Goal: Task Accomplishment & Management: Manage account settings

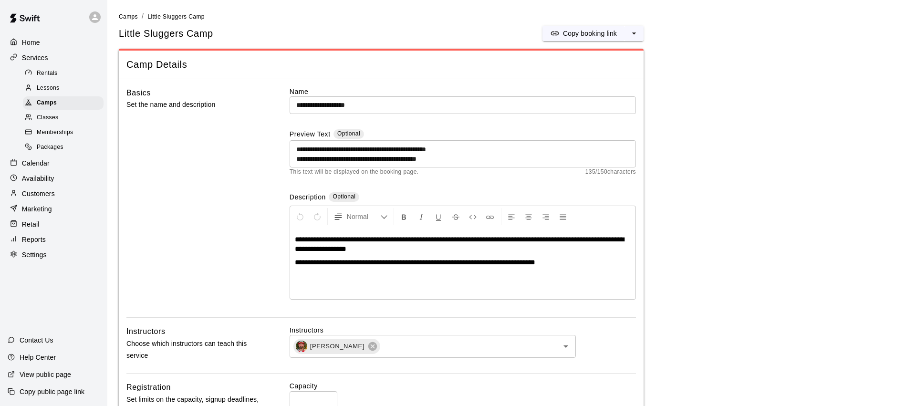
click at [175, 18] on span "Little Sluggers Camp" at bounding box center [175, 16] width 57 height 7
click at [124, 16] on span "Camps" at bounding box center [128, 16] width 19 height 7
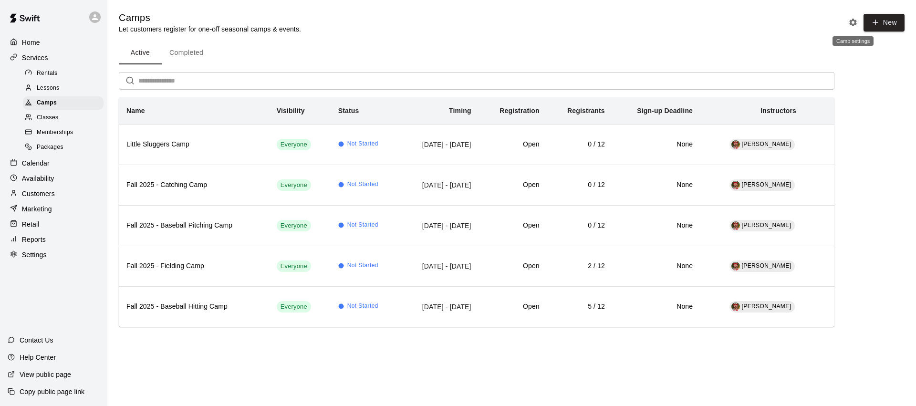
click at [856, 19] on icon "Camp settings" at bounding box center [853, 23] width 10 height 10
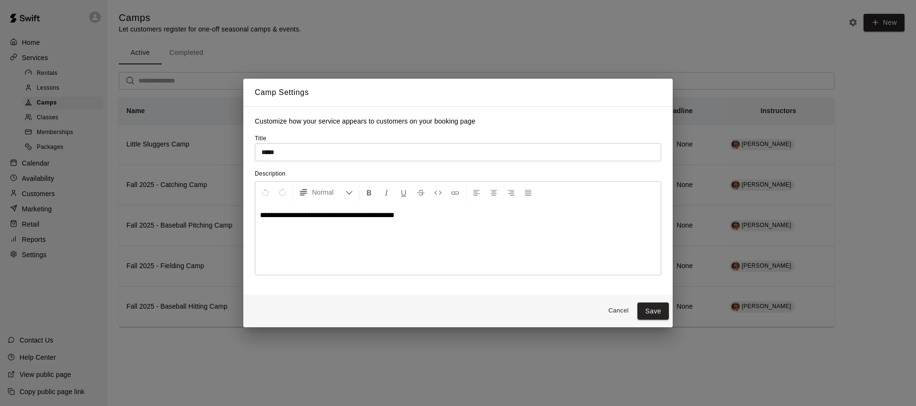
click at [622, 313] on button "Cancel" at bounding box center [618, 310] width 31 height 15
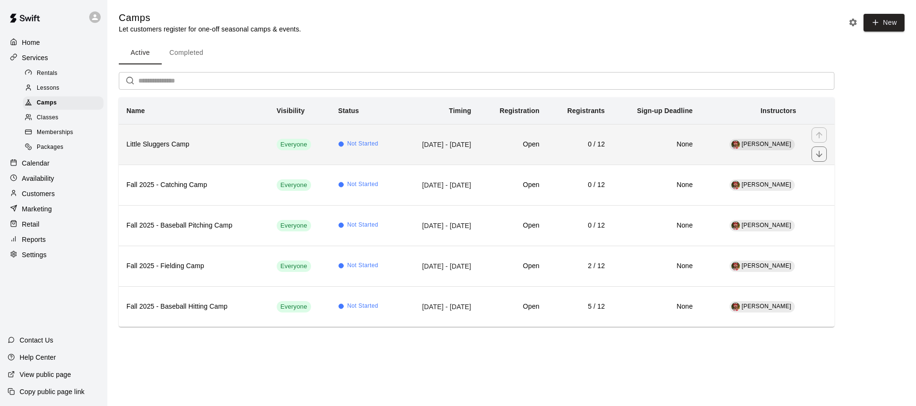
click at [198, 146] on h6 "Little Sluggers Camp" at bounding box center [193, 144] width 135 height 10
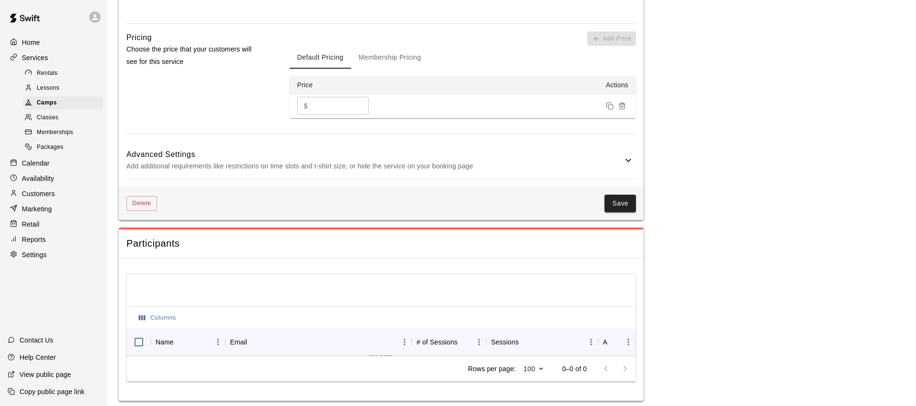
scroll to position [709, 0]
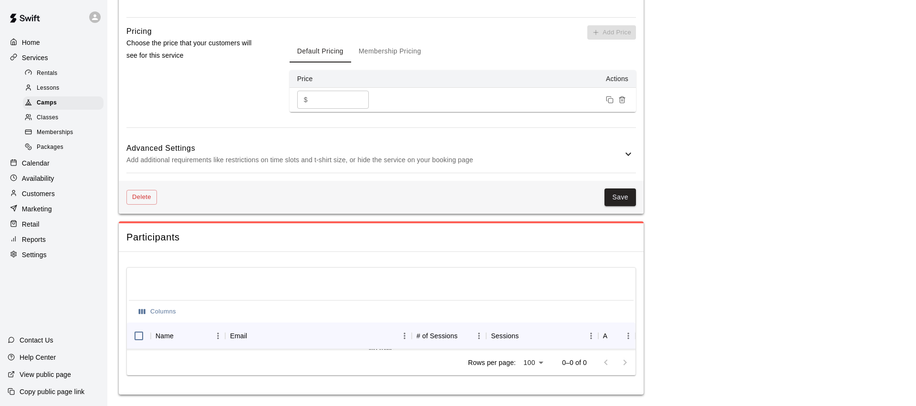
click at [282, 161] on p "Add additional requirements like restrictions on time slots and t-shirt size, o…" at bounding box center [374, 160] width 496 height 12
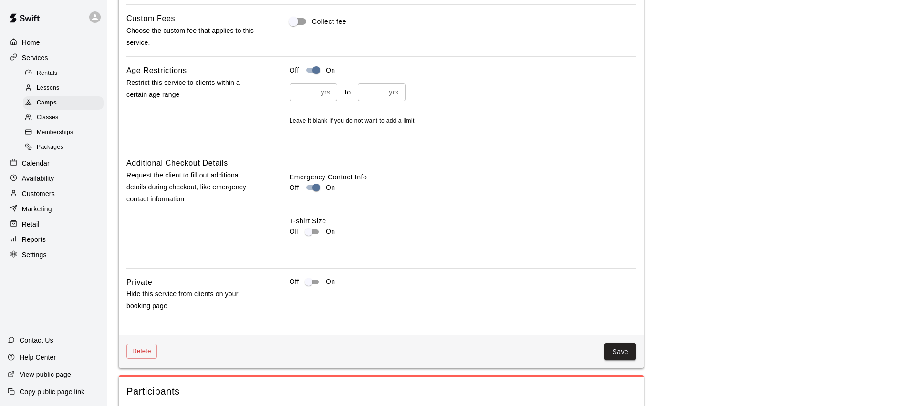
scroll to position [981, 0]
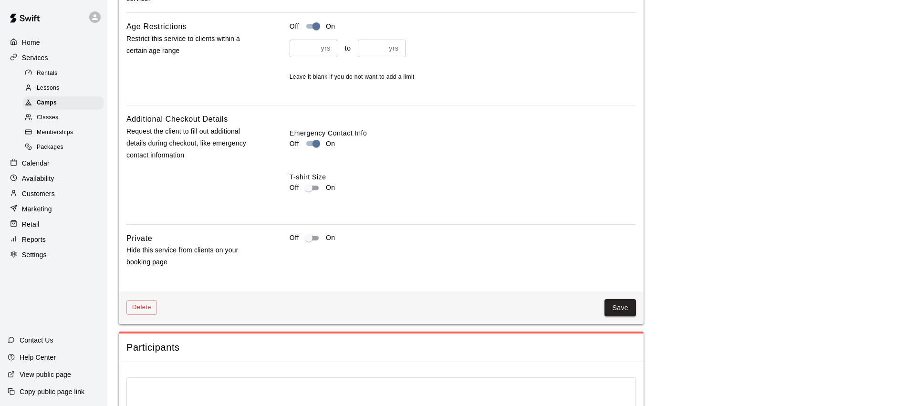
click at [364, 52] on input "*" at bounding box center [372, 49] width 28 height 18
type input "*"
drag, startPoint x: 613, startPoint y: 306, endPoint x: 672, endPoint y: 316, distance: 59.5
click at [613, 306] on button "Save" at bounding box center [619, 308] width 31 height 18
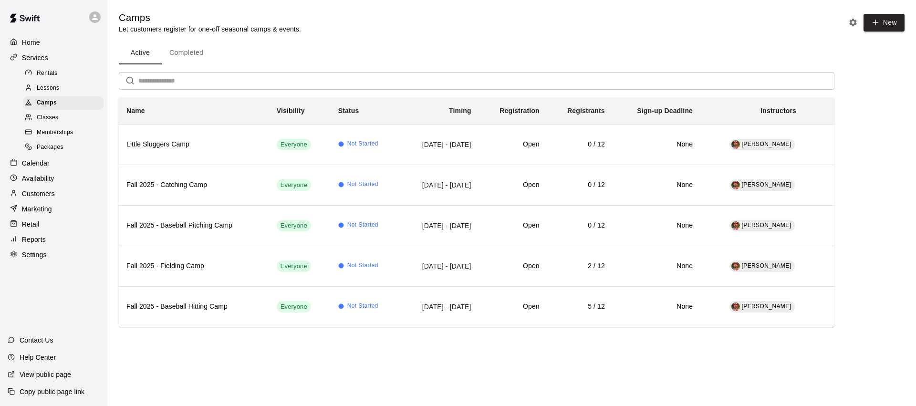
click at [44, 193] on p "Customers" at bounding box center [38, 194] width 33 height 10
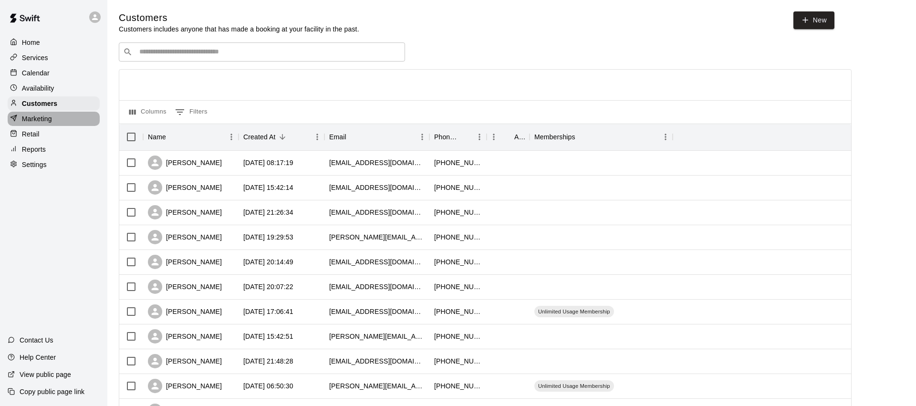
click at [45, 118] on p "Marketing" at bounding box center [37, 119] width 30 height 10
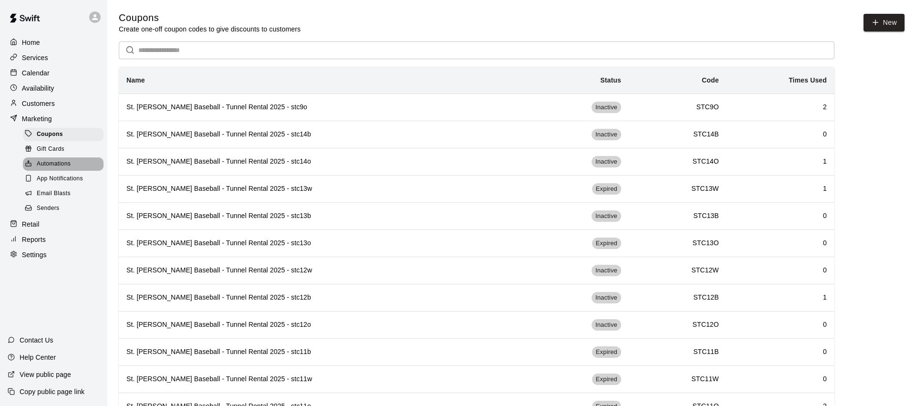
click at [64, 157] on div "Automations" at bounding box center [63, 163] width 81 height 13
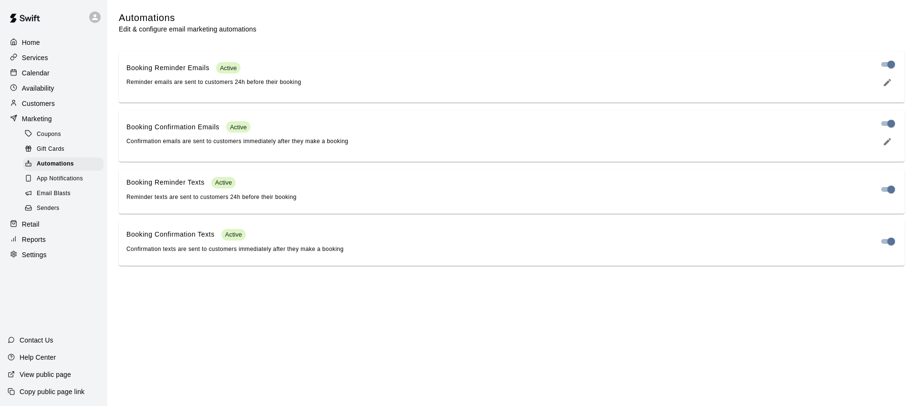
click at [50, 188] on div "Email Blasts" at bounding box center [63, 193] width 81 height 13
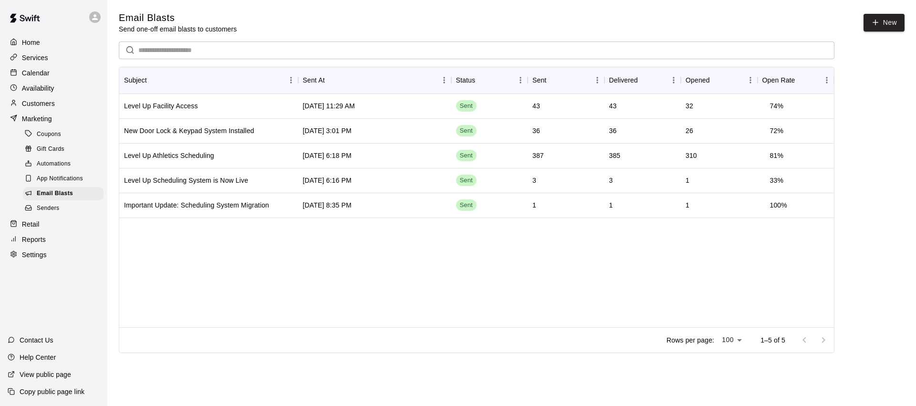
click at [44, 99] on p "Customers" at bounding box center [38, 104] width 33 height 10
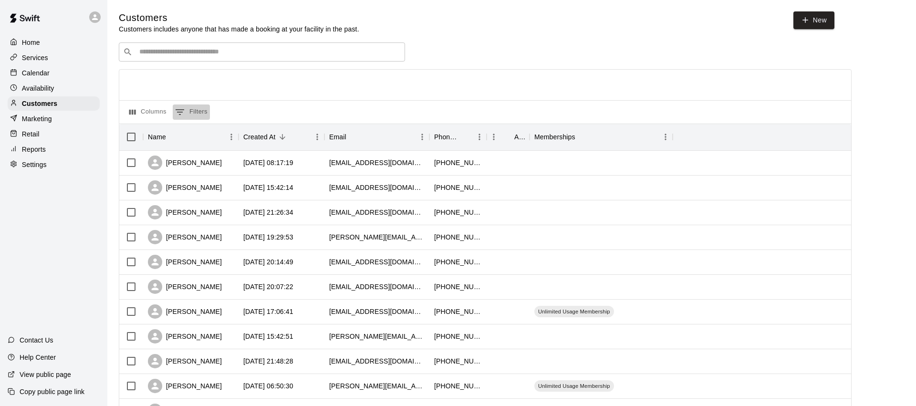
drag, startPoint x: 204, startPoint y: 111, endPoint x: 258, endPoint y: 111, distance: 53.9
click at [204, 111] on button "0 Filters" at bounding box center [191, 111] width 37 height 15
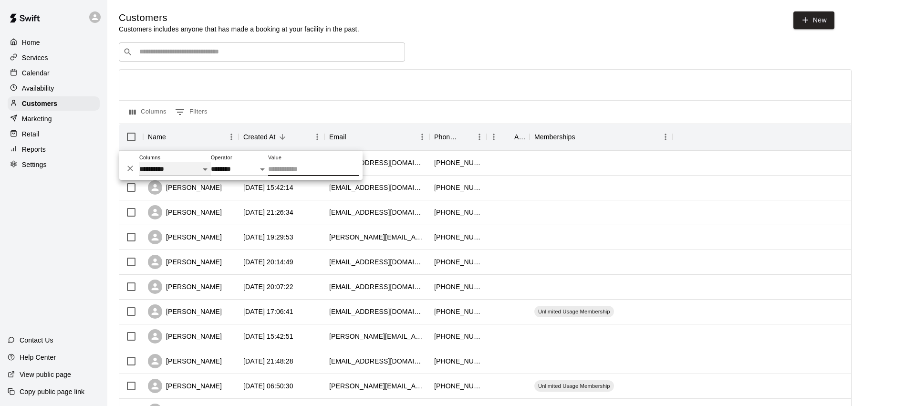
click at [197, 167] on select "**********" at bounding box center [175, 169] width 72 height 14
select select "**********"
drag, startPoint x: 275, startPoint y: 167, endPoint x: 294, endPoint y: 168, distance: 19.1
click at [276, 167] on input "Value" at bounding box center [313, 169] width 91 height 14
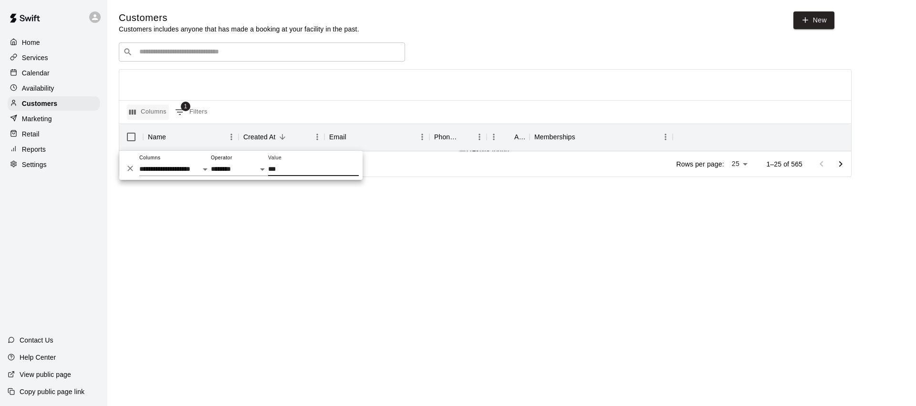
type input "***"
click at [146, 110] on button "Columns" at bounding box center [148, 111] width 42 height 15
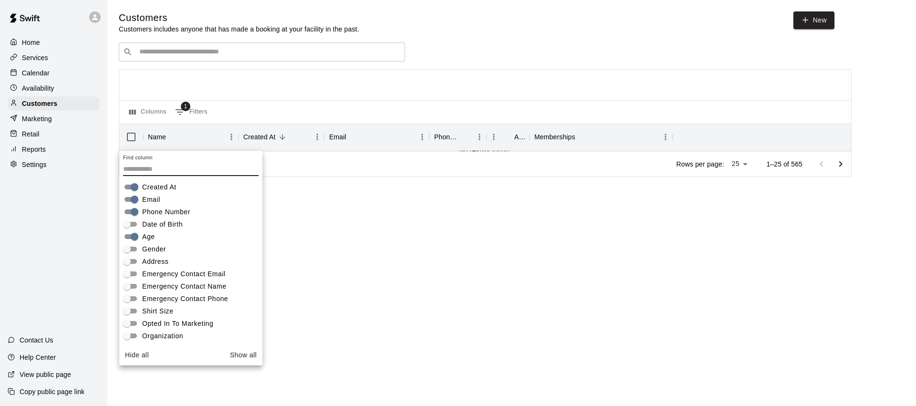
scroll to position [66, 0]
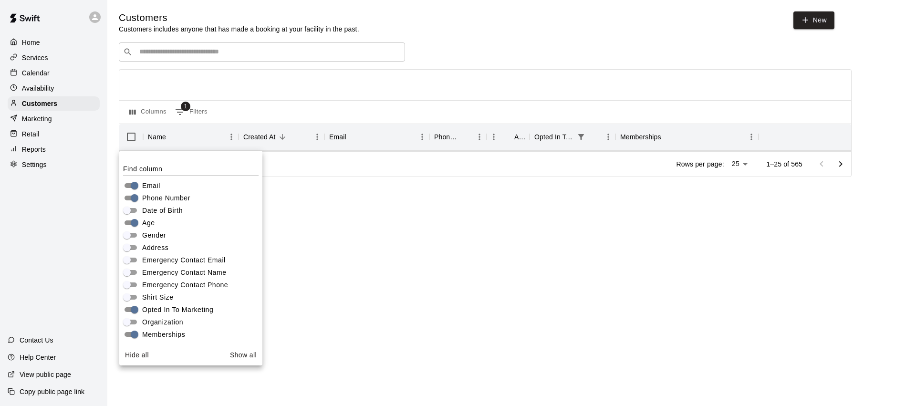
click at [317, 93] on div at bounding box center [485, 85] width 732 height 31
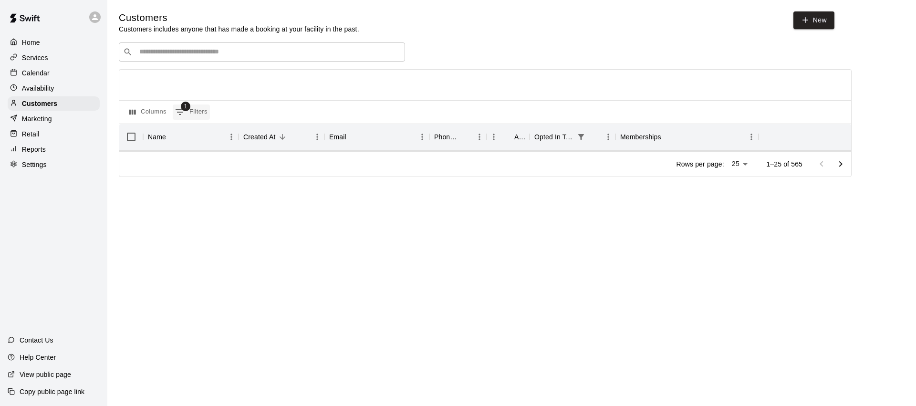
click at [190, 110] on button "1 Filters" at bounding box center [191, 111] width 37 height 15
select select "**********"
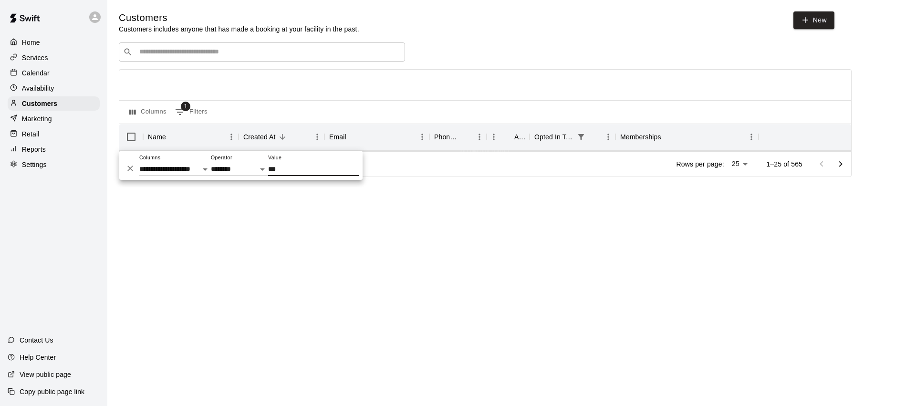
drag, startPoint x: 131, startPoint y: 167, endPoint x: 150, endPoint y: 179, distance: 22.5
click at [131, 167] on icon "Delete" at bounding box center [130, 169] width 10 height 10
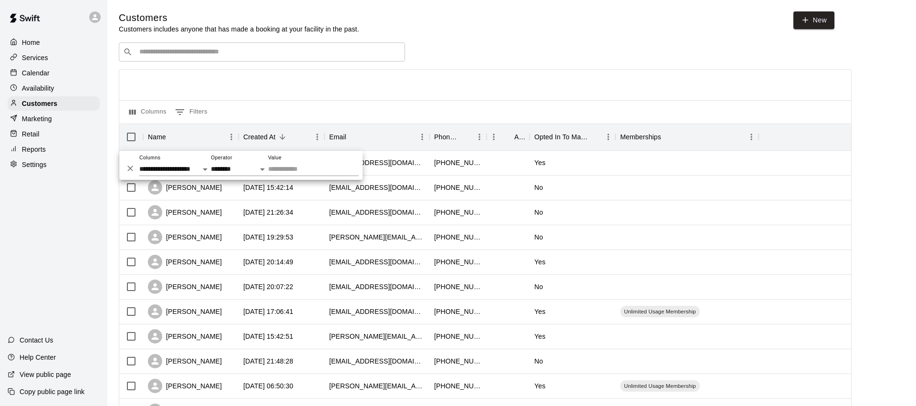
click at [289, 170] on input "Value" at bounding box center [313, 169] width 91 height 14
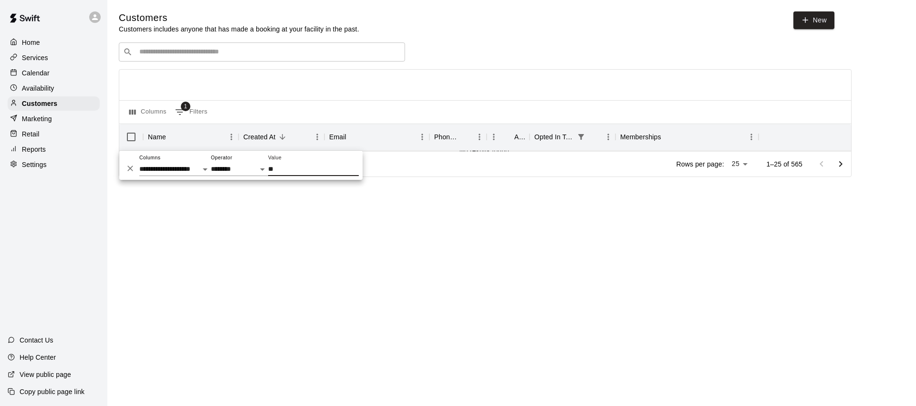
type input "***"
click at [269, 169] on input "***" at bounding box center [313, 169] width 91 height 14
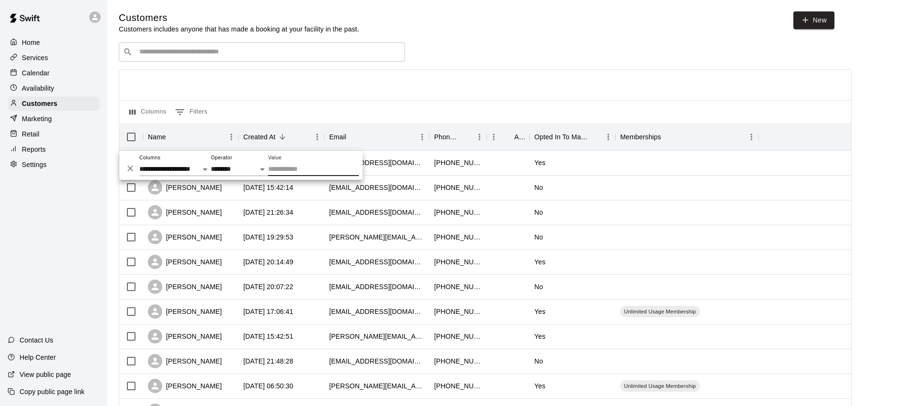
drag, startPoint x: 466, startPoint y: 81, endPoint x: 461, endPoint y: 89, distance: 9.0
click at [466, 81] on div at bounding box center [485, 85] width 732 height 31
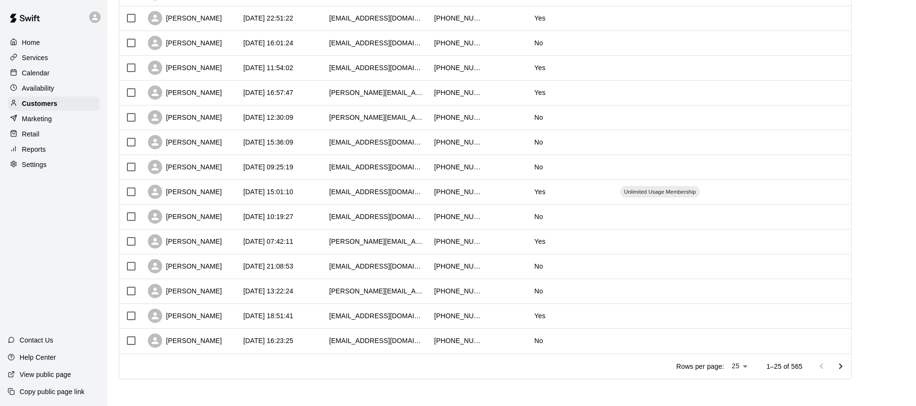
scroll to position [0, 0]
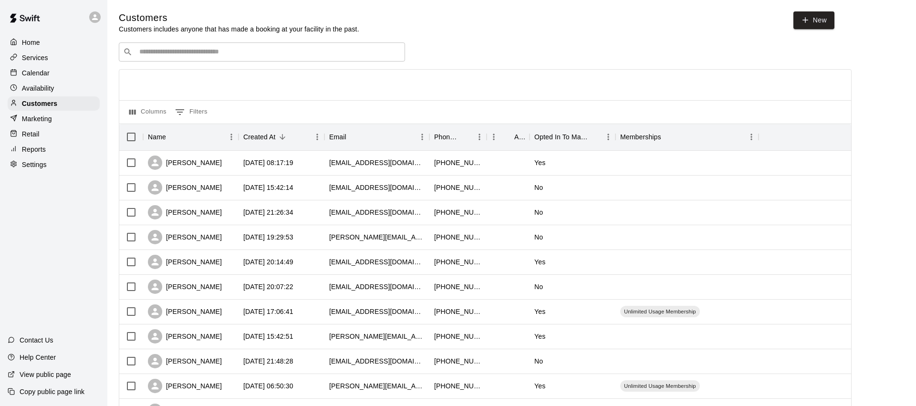
click at [46, 72] on p "Calendar" at bounding box center [36, 73] width 28 height 10
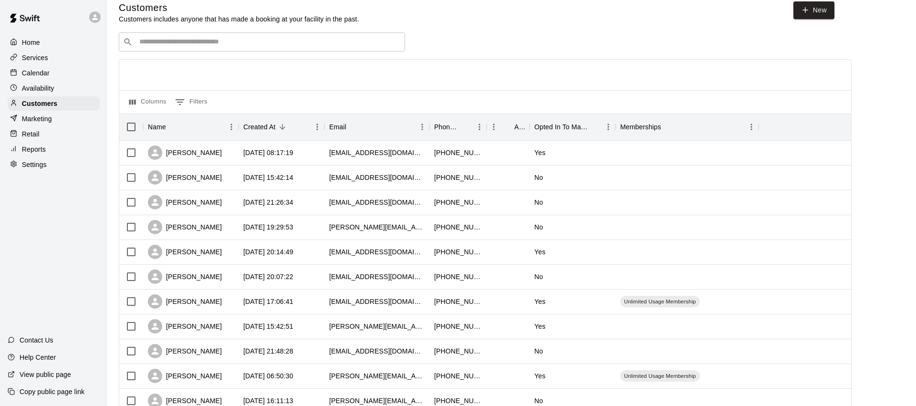
scroll to position [12, 0]
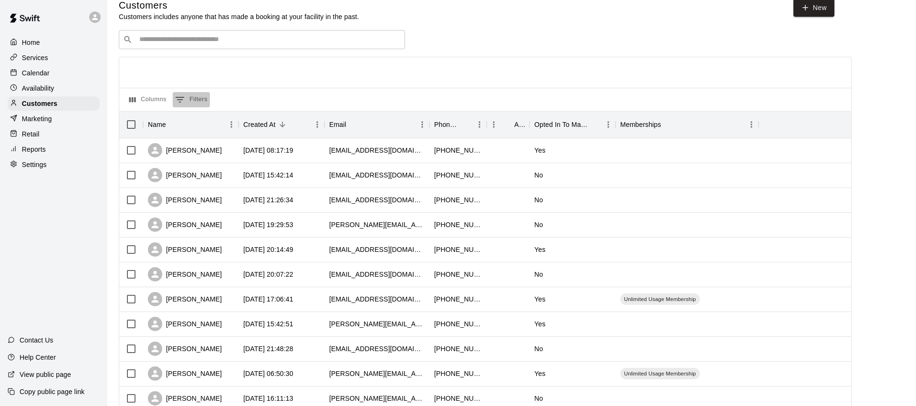
click at [194, 100] on button "0 Filters" at bounding box center [191, 99] width 37 height 15
select select "**********"
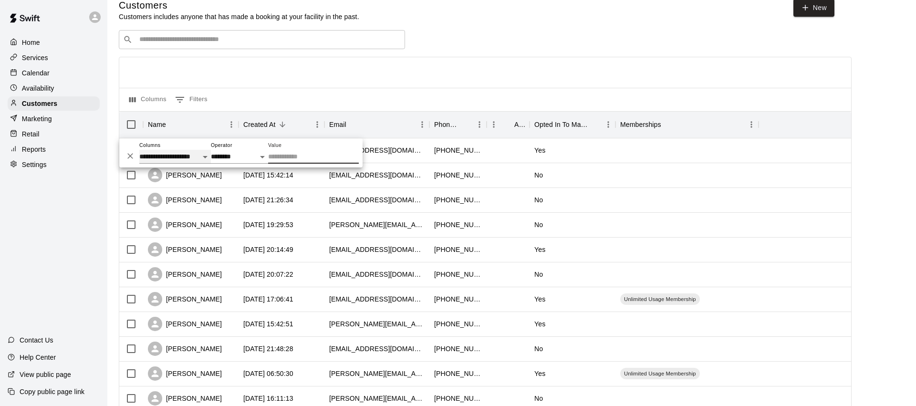
click at [184, 159] on select "**********" at bounding box center [175, 157] width 72 height 14
click at [291, 158] on input "Value" at bounding box center [313, 157] width 91 height 14
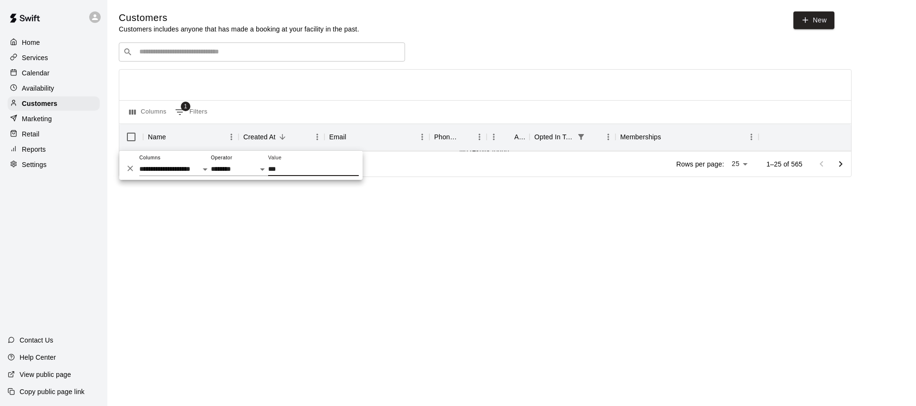
type input "***"
drag, startPoint x: 406, startPoint y: 243, endPoint x: 388, endPoint y: 248, distance: 18.7
click at [406, 204] on html "**********" at bounding box center [458, 102] width 916 height 204
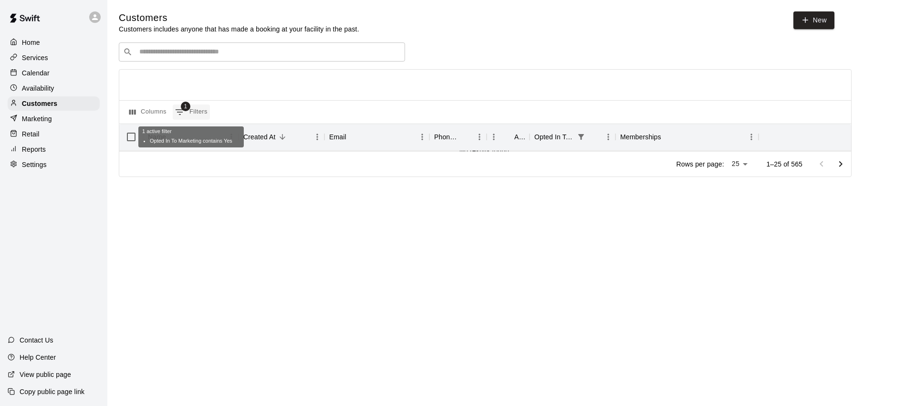
click at [190, 108] on button "1 Filters" at bounding box center [191, 111] width 37 height 15
select select "**********"
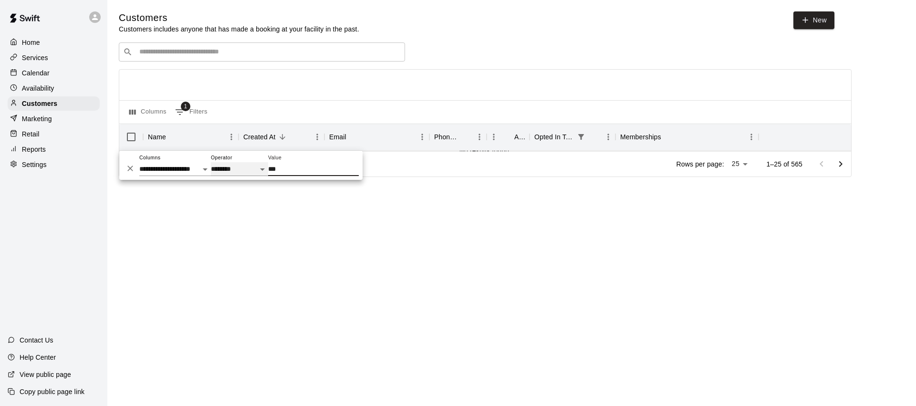
click at [233, 172] on select "**********" at bounding box center [239, 169] width 57 height 14
select select "******"
click at [248, 204] on html "**********" at bounding box center [458, 102] width 916 height 204
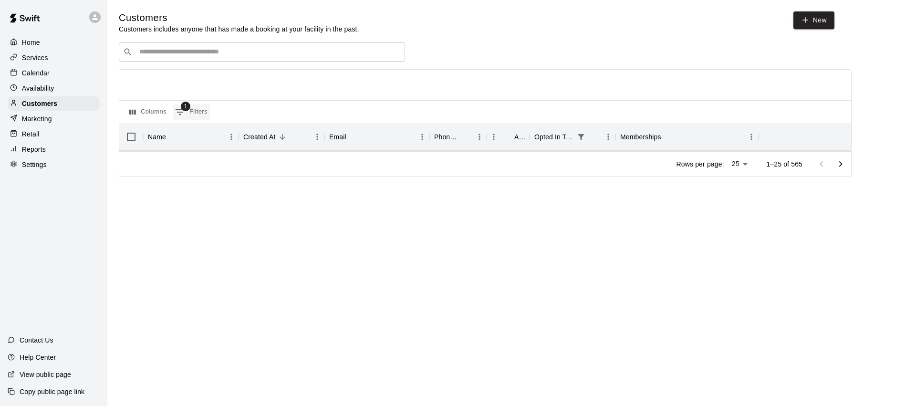
click at [196, 114] on button "1 Filters" at bounding box center [191, 111] width 37 height 15
select select "**********"
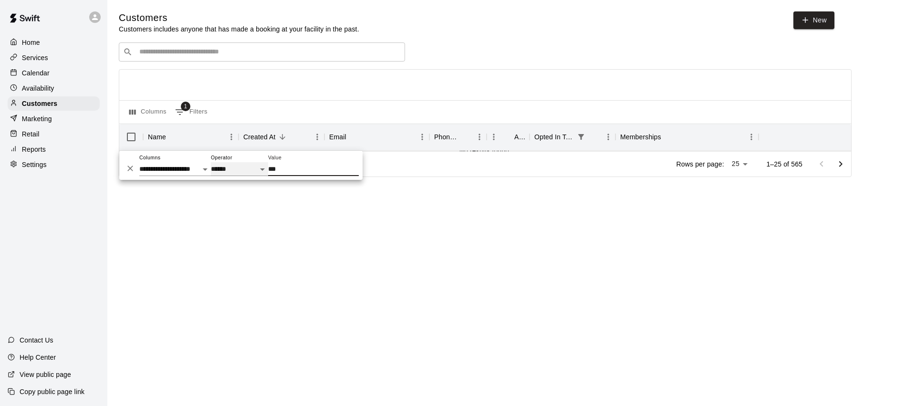
click at [250, 171] on select "**********" at bounding box center [239, 169] width 57 height 14
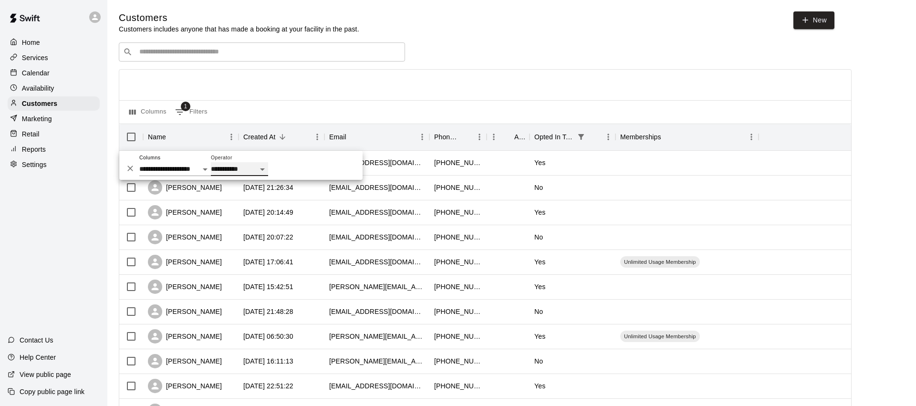
click at [247, 171] on select "**********" at bounding box center [239, 169] width 57 height 14
select select "*******"
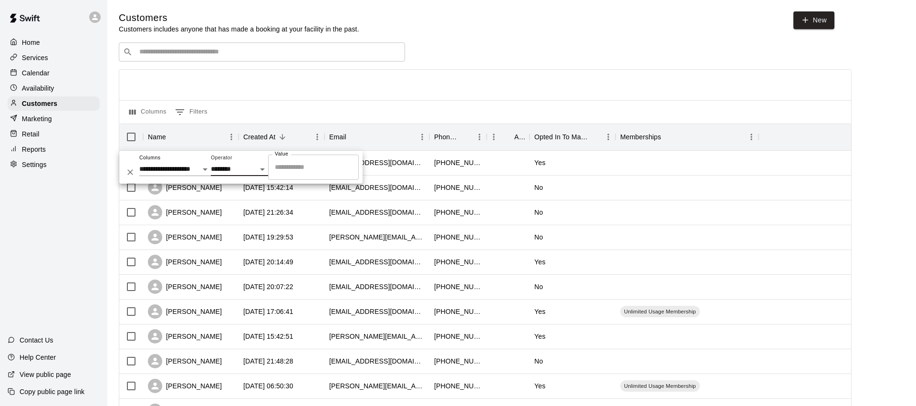
click at [314, 168] on input "Value" at bounding box center [313, 167] width 82 height 17
type input "***"
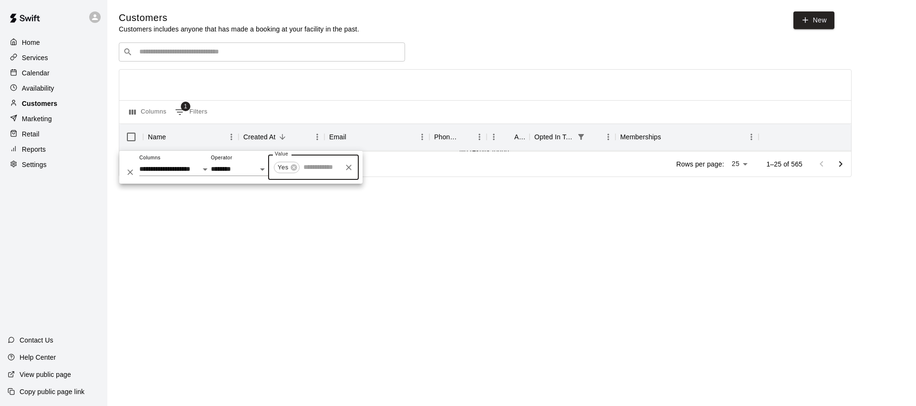
drag, startPoint x: 43, startPoint y: 105, endPoint x: 58, endPoint y: 104, distance: 15.3
click at [43, 105] on p "Customers" at bounding box center [39, 104] width 35 height 10
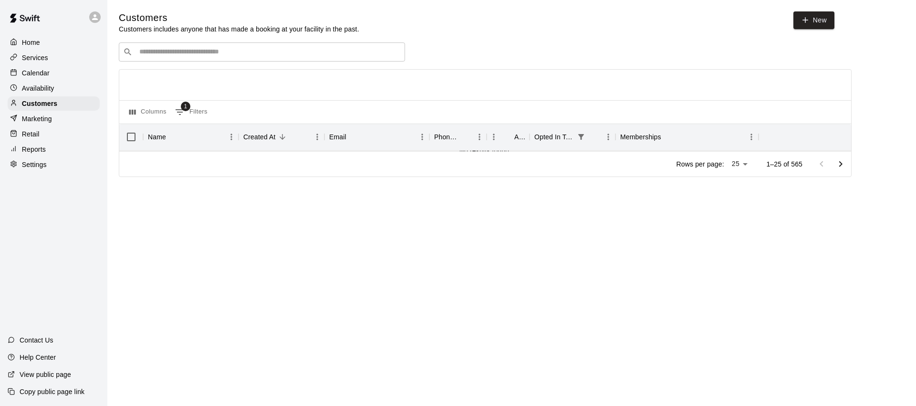
click at [208, 54] on input "Search customers by name or email" at bounding box center [268, 52] width 264 height 10
drag, startPoint x: 192, startPoint y: 104, endPoint x: 201, endPoint y: 127, distance: 24.8
click at [192, 104] on button "1 Filters" at bounding box center [191, 111] width 37 height 15
select select "**********"
select select "*******"
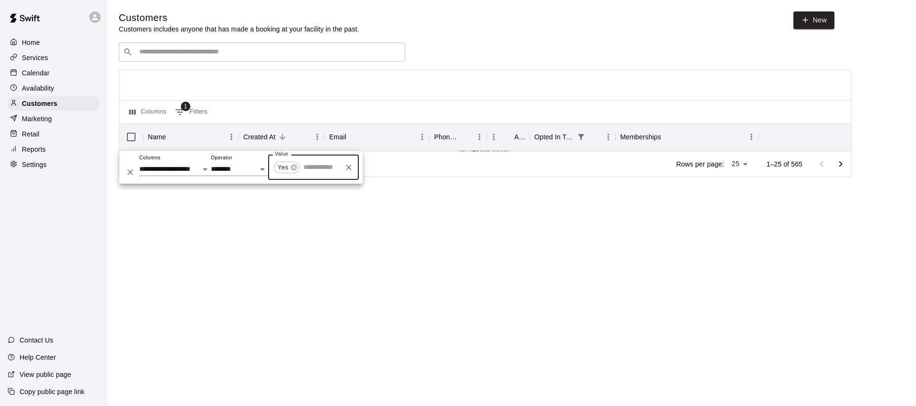
click at [352, 168] on icon "Clear" at bounding box center [349, 168] width 10 height 10
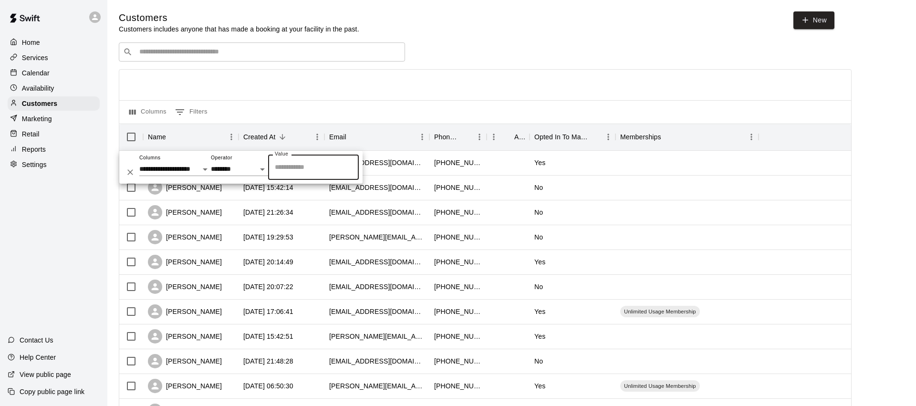
drag, startPoint x: 177, startPoint y: 48, endPoint x: 200, endPoint y: 54, distance: 23.7
click at [178, 48] on input "Search customers by name or email" at bounding box center [268, 52] width 264 height 10
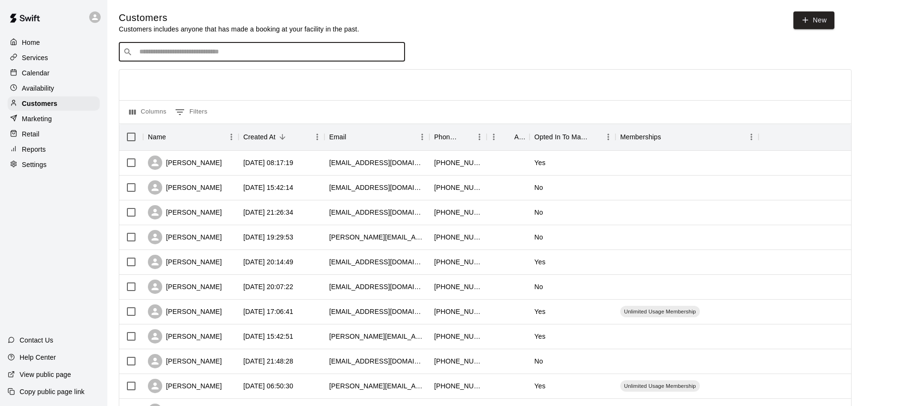
click at [201, 54] on input "Search customers by name or email" at bounding box center [268, 52] width 264 height 10
type input "*******"
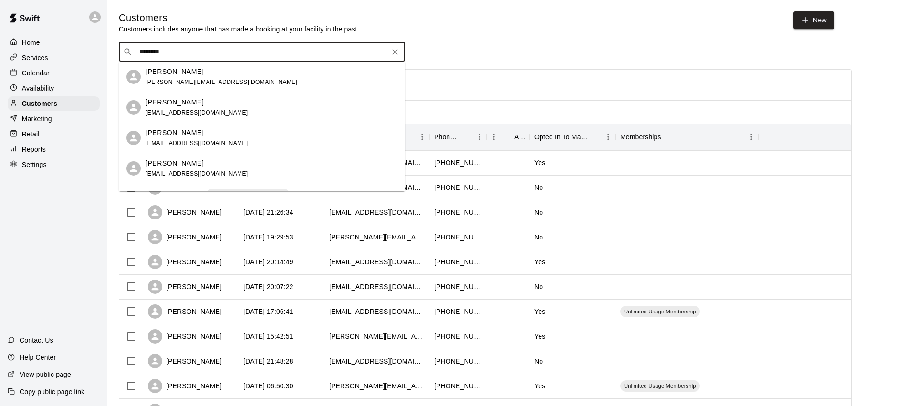
scroll to position [23, 0]
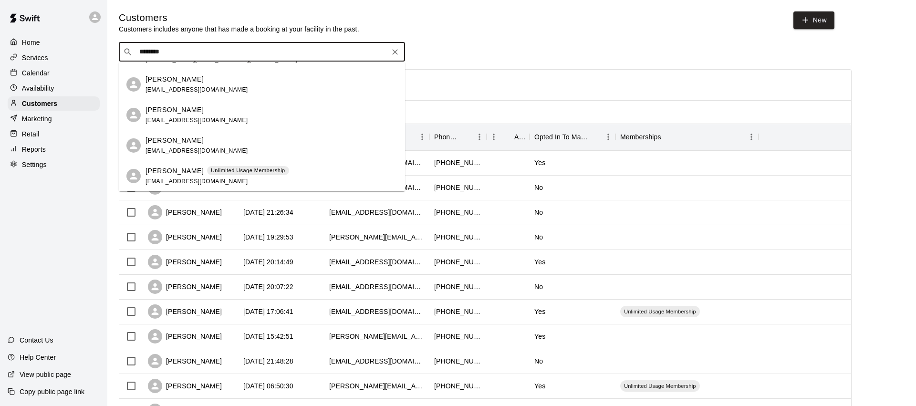
click at [167, 171] on p "[PERSON_NAME]" at bounding box center [175, 171] width 58 height 10
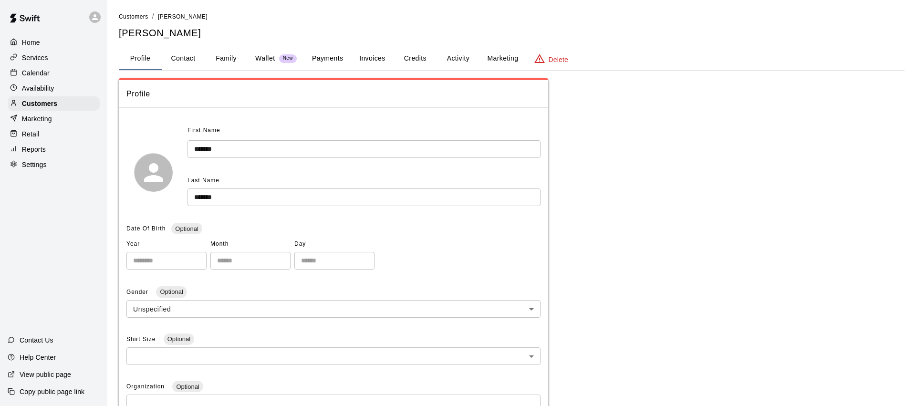
click at [321, 61] on button "Payments" at bounding box center [327, 58] width 46 height 23
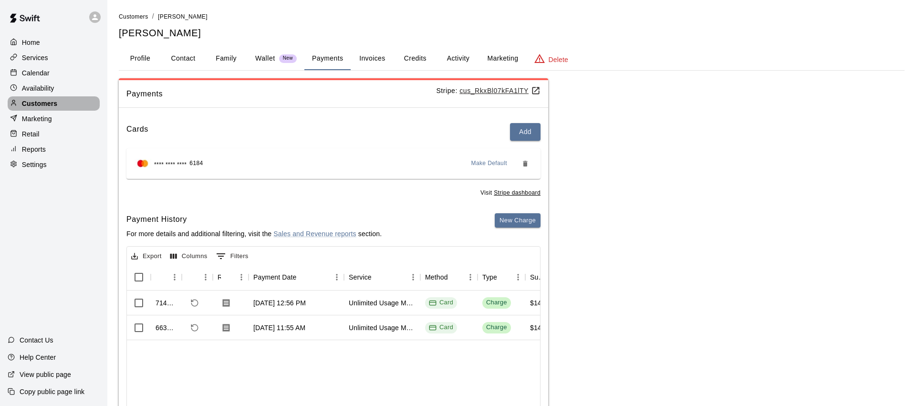
click at [52, 101] on p "Customers" at bounding box center [39, 104] width 35 height 10
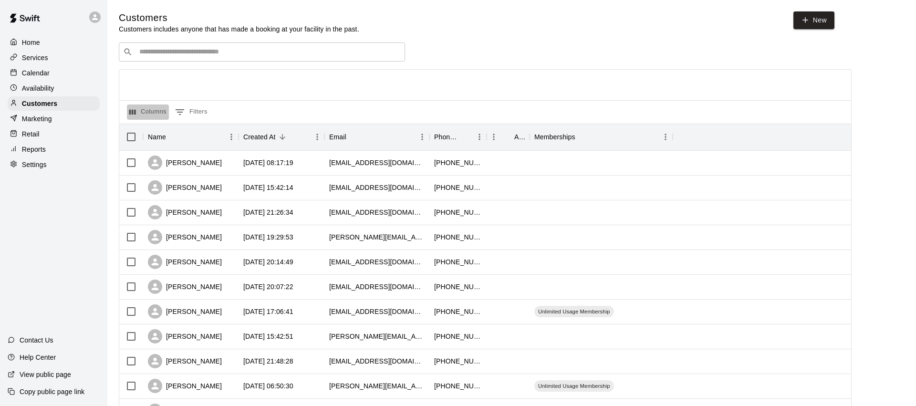
click at [149, 107] on button "Columns" at bounding box center [148, 111] width 42 height 15
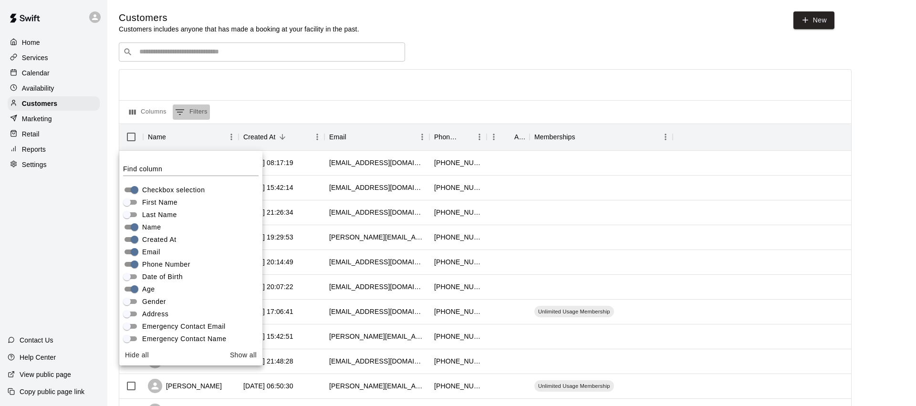
click at [207, 108] on button "0 Filters" at bounding box center [191, 111] width 37 height 15
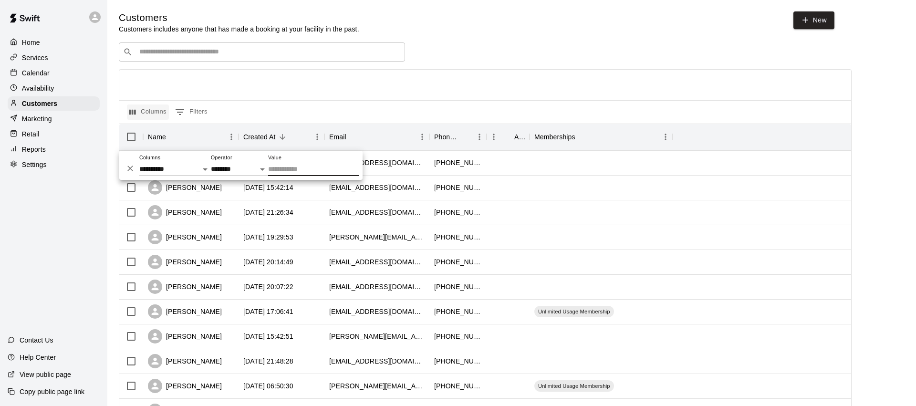
click at [162, 113] on button "Columns" at bounding box center [148, 111] width 42 height 15
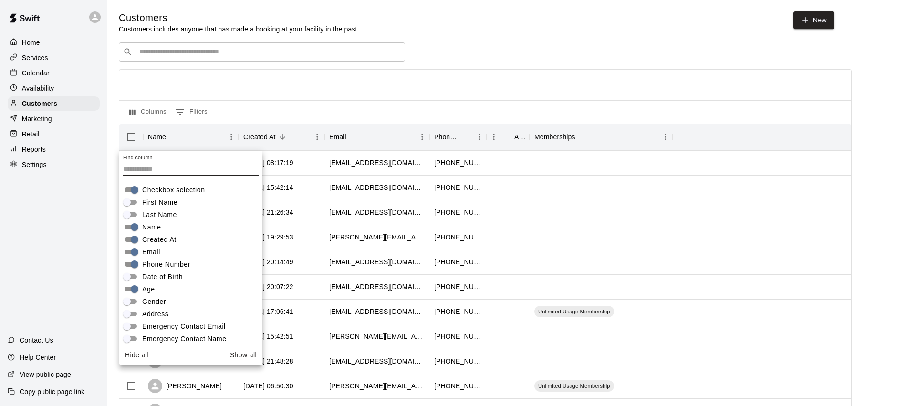
click at [279, 102] on div "Columns 0 Filters" at bounding box center [485, 111] width 732 height 23
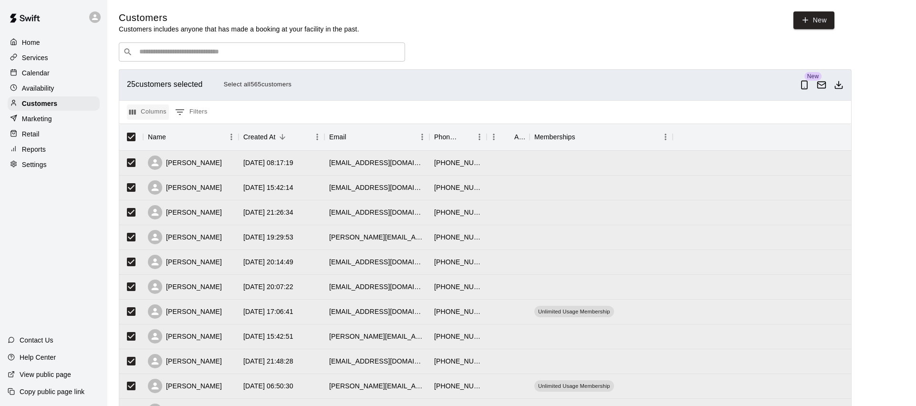
click at [160, 114] on button "Columns" at bounding box center [148, 111] width 42 height 15
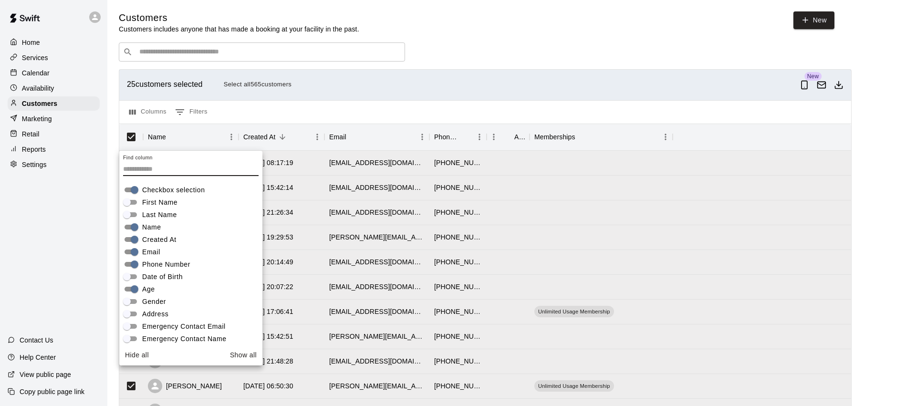
scroll to position [66, 0]
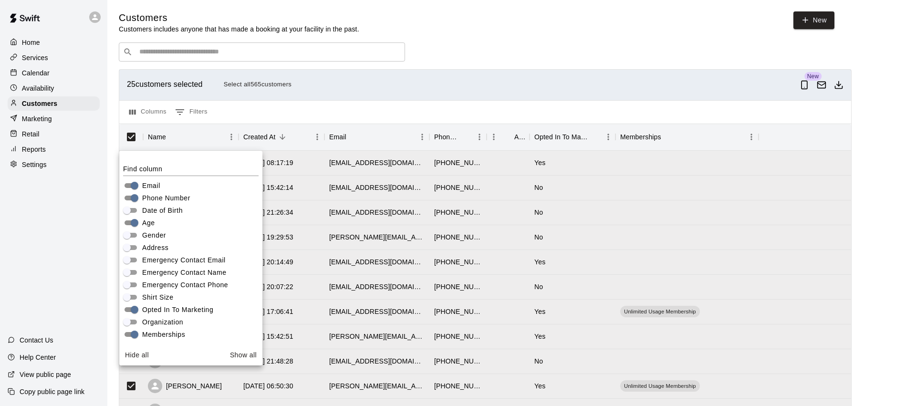
click at [482, 48] on div "​ ​" at bounding box center [485, 51] width 733 height 19
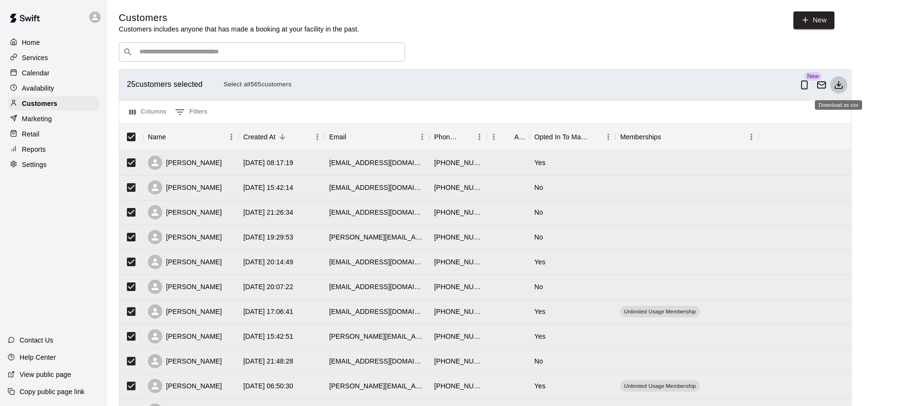
click at [842, 86] on icon "Download as csv" at bounding box center [838, 87] width 7 height 2
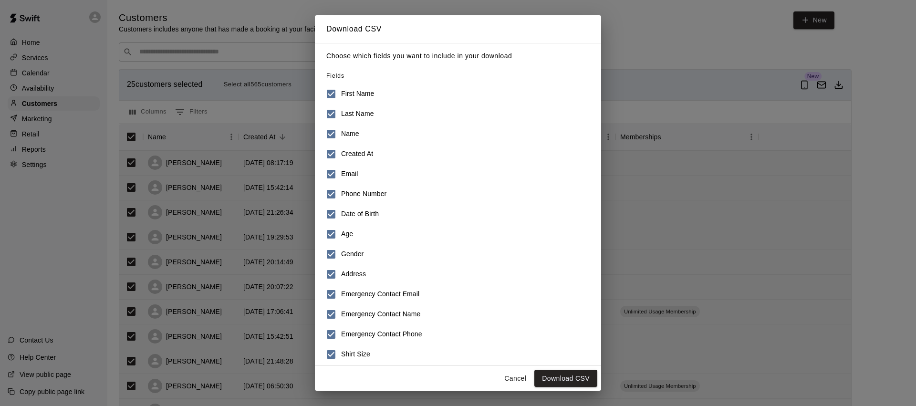
scroll to position [67, 0]
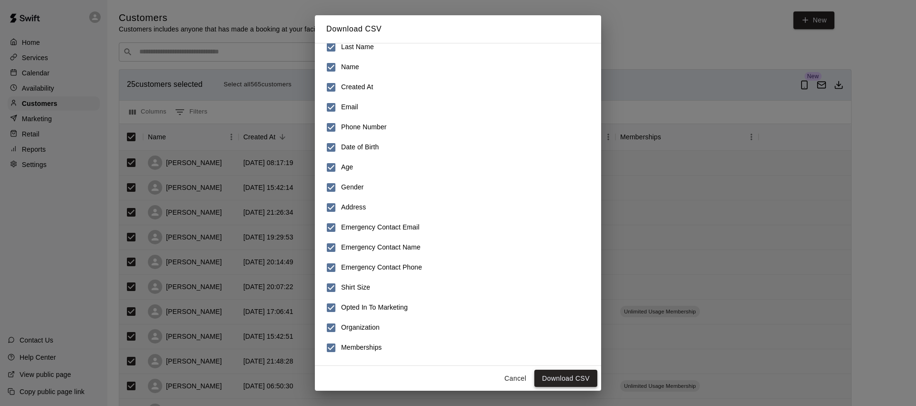
click at [568, 380] on button "Download CSV" at bounding box center [565, 379] width 63 height 18
click at [518, 378] on button "Cancel" at bounding box center [515, 379] width 31 height 18
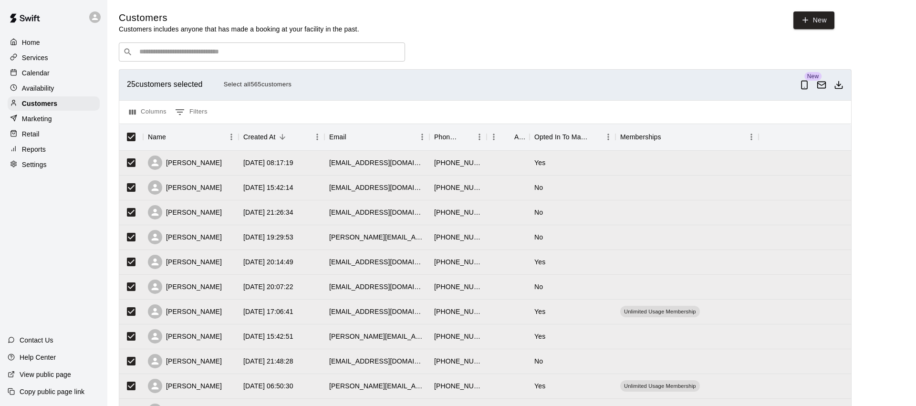
click at [253, 83] on button "Select all 565 customers" at bounding box center [257, 84] width 73 height 15
click at [842, 86] on icon "Download as csv" at bounding box center [838, 87] width 7 height 2
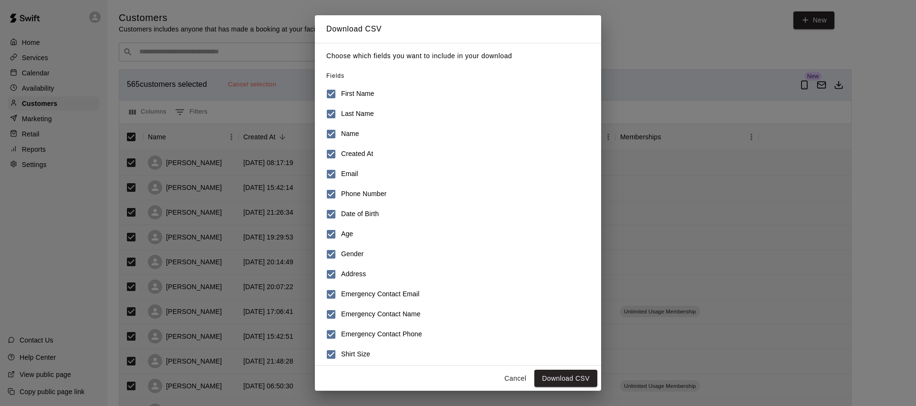
click at [351, 133] on h6 "Name" at bounding box center [350, 134] width 18 height 10
click at [356, 153] on h6 "Created At" at bounding box center [357, 154] width 32 height 10
click at [352, 194] on h6 "Phone Number" at bounding box center [363, 194] width 45 height 10
click at [347, 214] on h6 "Date of Birth" at bounding box center [360, 214] width 38 height 10
drag, startPoint x: 346, startPoint y: 236, endPoint x: 354, endPoint y: 258, distance: 23.7
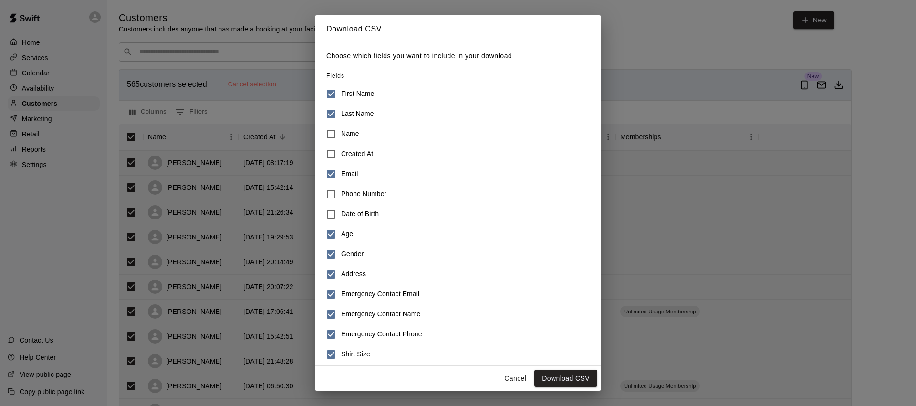
click at [346, 236] on h6 "Age" at bounding box center [347, 234] width 12 height 10
drag, startPoint x: 353, startPoint y: 257, endPoint x: 353, endPoint y: 271, distance: 14.3
click at [353, 258] on h6 "Gender" at bounding box center [352, 254] width 22 height 10
click at [353, 274] on h6 "Address" at bounding box center [353, 274] width 25 height 10
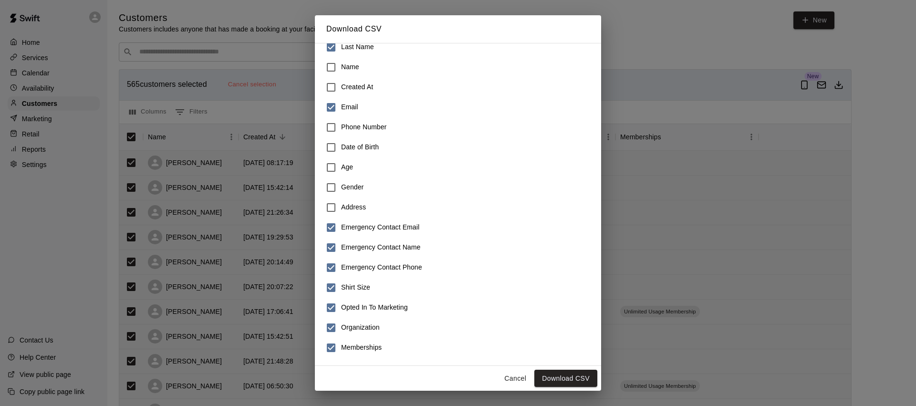
click at [347, 229] on h6 "Emergency Contact Email" at bounding box center [380, 227] width 78 height 10
click at [352, 244] on h6 "Emergency Contact Name" at bounding box center [380, 247] width 79 height 10
click at [354, 265] on h6 "Emergency Contact Phone" at bounding box center [381, 267] width 81 height 10
drag, startPoint x: 354, startPoint y: 285, endPoint x: 355, endPoint y: 292, distance: 7.2
click at [354, 286] on h6 "Shirt Size" at bounding box center [355, 287] width 29 height 10
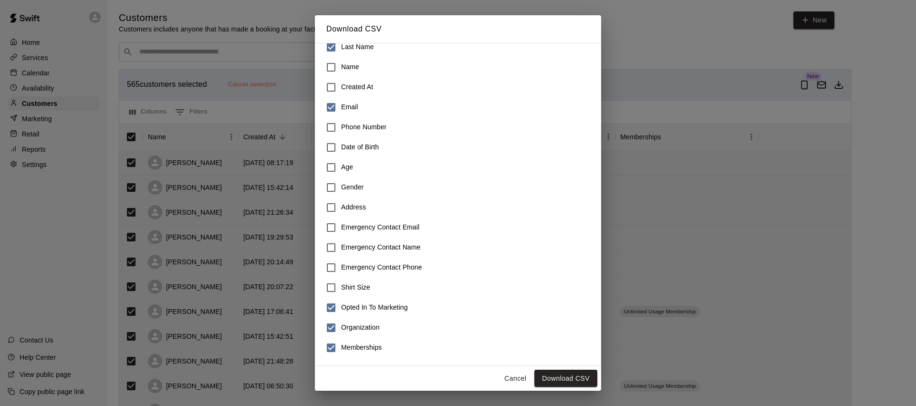
drag, startPoint x: 355, startPoint y: 329, endPoint x: 356, endPoint y: 344, distance: 14.4
click at [355, 329] on h6 "Organization" at bounding box center [360, 328] width 39 height 10
click at [357, 348] on h6 "Memberships" at bounding box center [361, 348] width 41 height 10
click at [567, 383] on button "Download CSV" at bounding box center [565, 379] width 63 height 18
drag, startPoint x: 355, startPoint y: 347, endPoint x: 426, endPoint y: 353, distance: 70.8
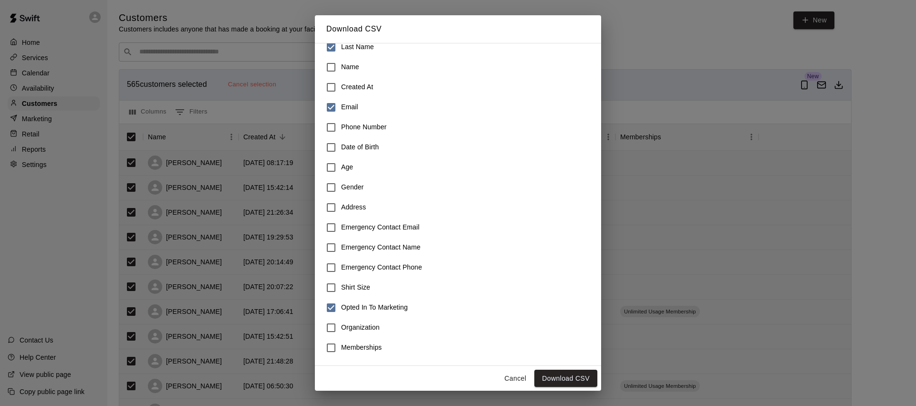
click at [356, 347] on h6 "Memberships" at bounding box center [361, 348] width 41 height 10
click at [562, 374] on button "Download CSV" at bounding box center [565, 379] width 63 height 18
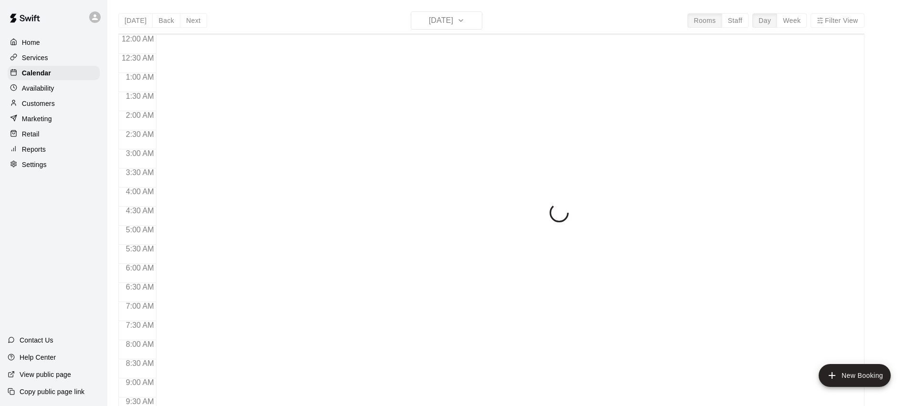
scroll to position [304, 0]
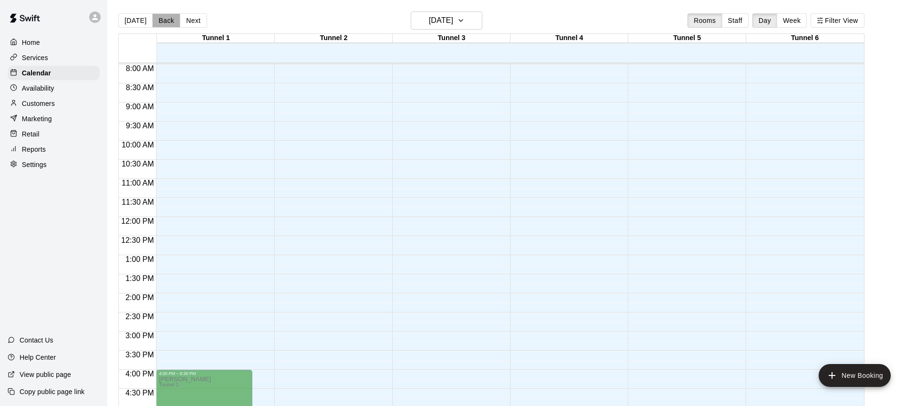
drag, startPoint x: 162, startPoint y: 22, endPoint x: 254, endPoint y: 118, distance: 132.6
click at [162, 23] on button "Back" at bounding box center [166, 20] width 28 height 14
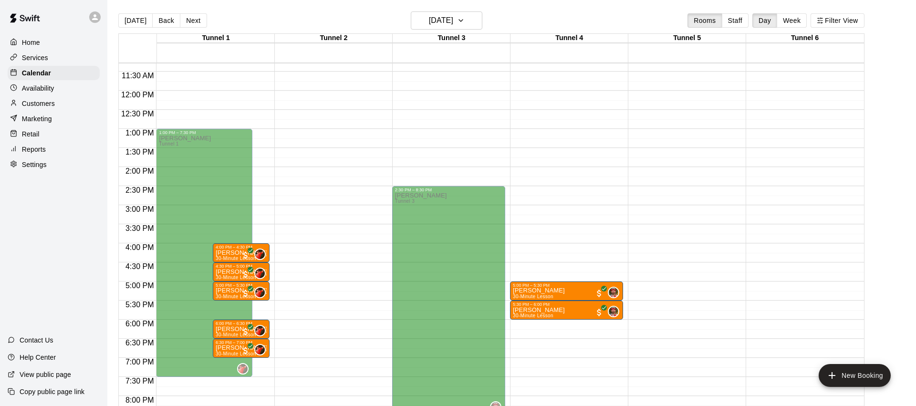
scroll to position [450, 0]
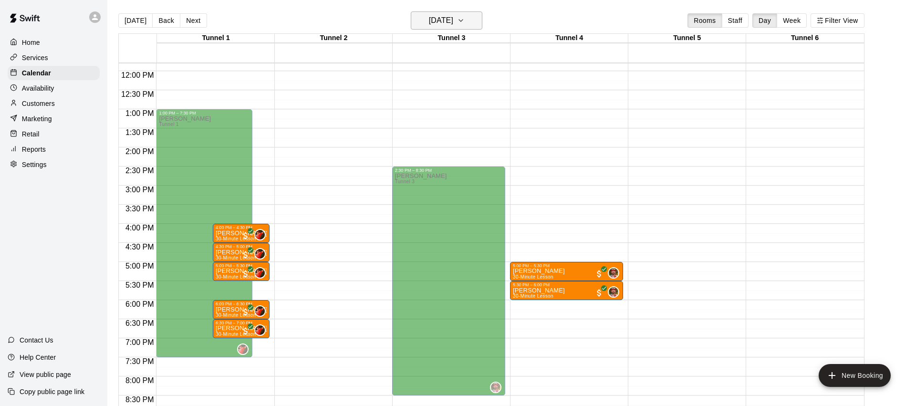
click at [429, 21] on h6 "Monday Aug 18" at bounding box center [441, 20] width 24 height 13
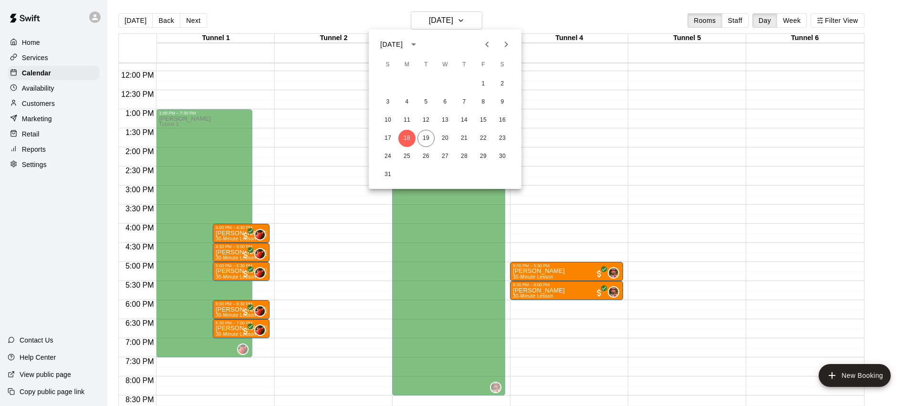
click at [503, 43] on icon "Next month" at bounding box center [505, 44] width 11 height 11
click at [491, 44] on icon "Previous month" at bounding box center [486, 44] width 11 height 11
click at [504, 44] on icon "Next month" at bounding box center [505, 44] width 11 height 11
click at [489, 45] on icon "Previous month" at bounding box center [486, 44] width 11 height 11
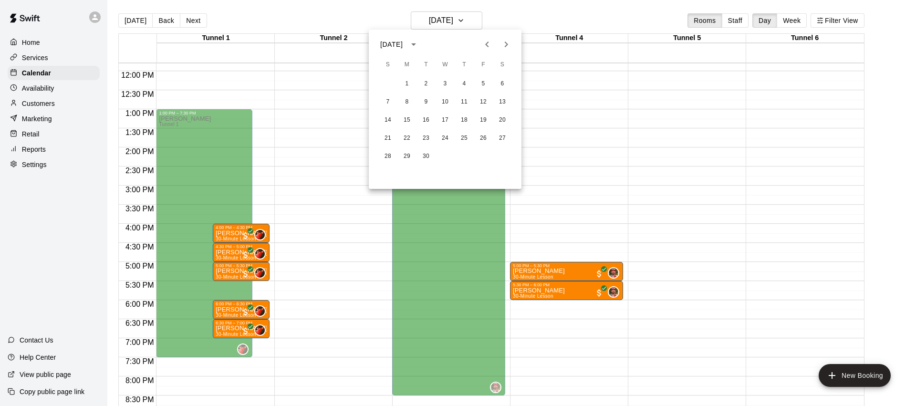
click at [508, 44] on icon "Next month" at bounding box center [506, 45] width 3 height 6
